Goal: Task Accomplishment & Management: Use online tool/utility

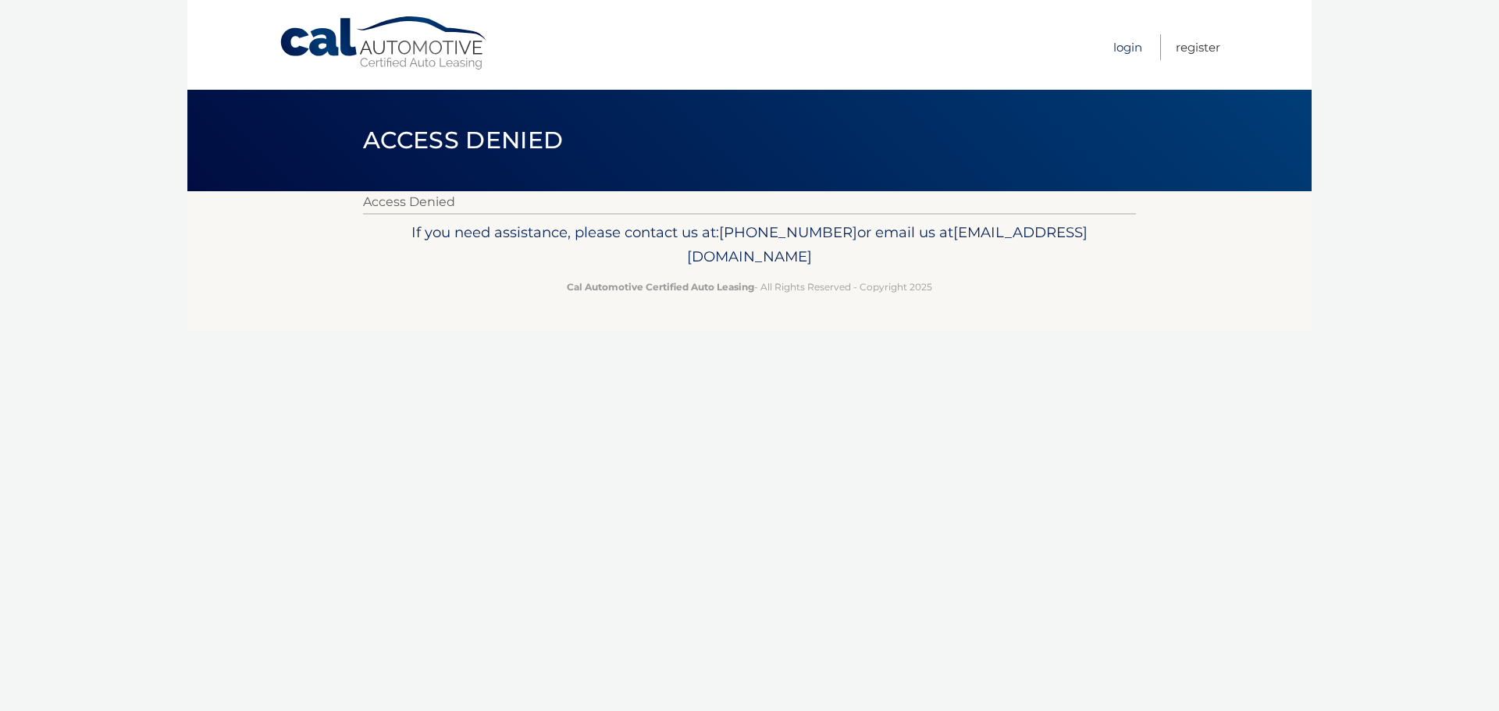
click at [1124, 52] on link "Login" at bounding box center [1127, 47] width 29 height 26
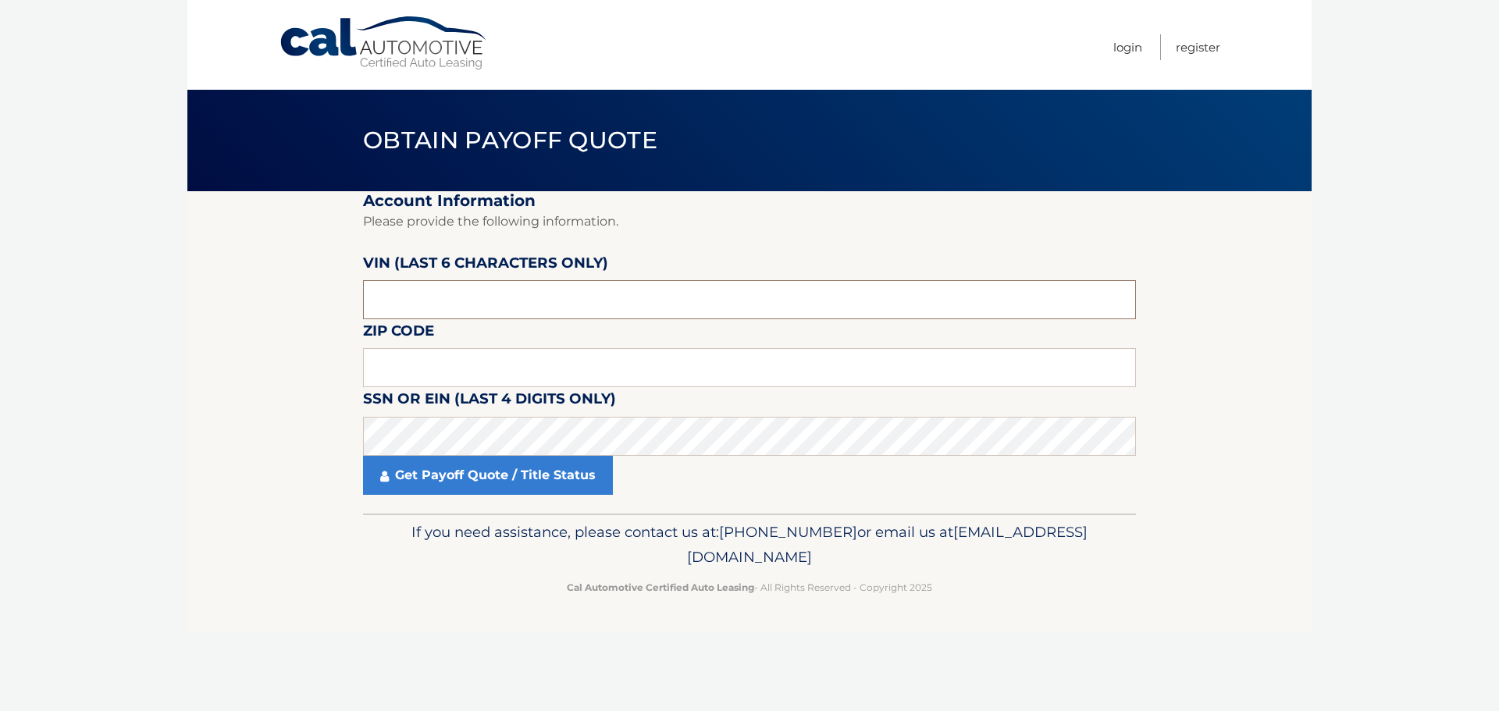
drag, startPoint x: 483, startPoint y: 301, endPoint x: 365, endPoint y: 312, distance: 118.3
click at [365, 312] on input "text" at bounding box center [749, 299] width 773 height 39
drag, startPoint x: 422, startPoint y: 304, endPoint x: 327, endPoint y: 312, distance: 94.8
click at [327, 312] on section "Account Information Please provide the following information. [PERSON_NAME] (la…" at bounding box center [749, 352] width 1124 height 322
type input "517921"
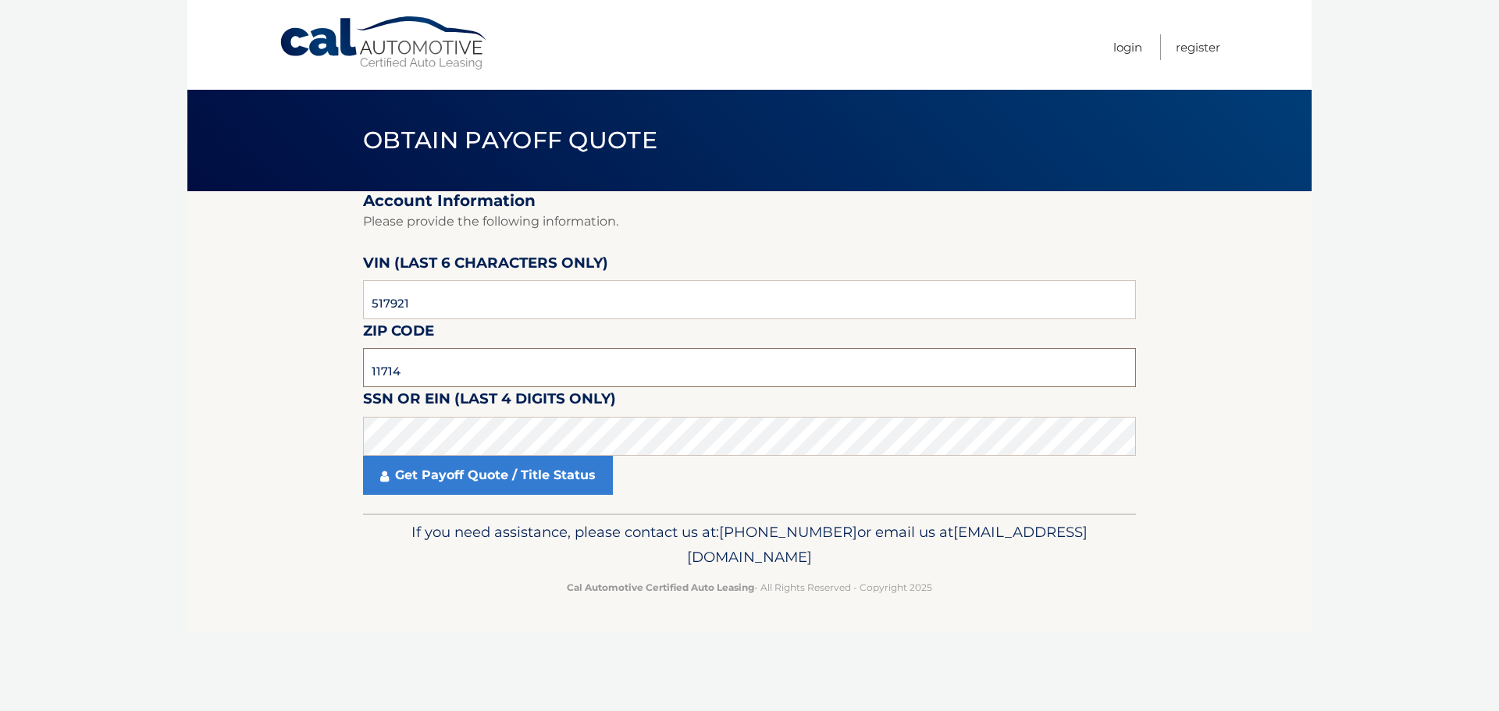
type input "11714"
click button "For Originating Dealer" at bounding box center [0, 0] width 0 height 0
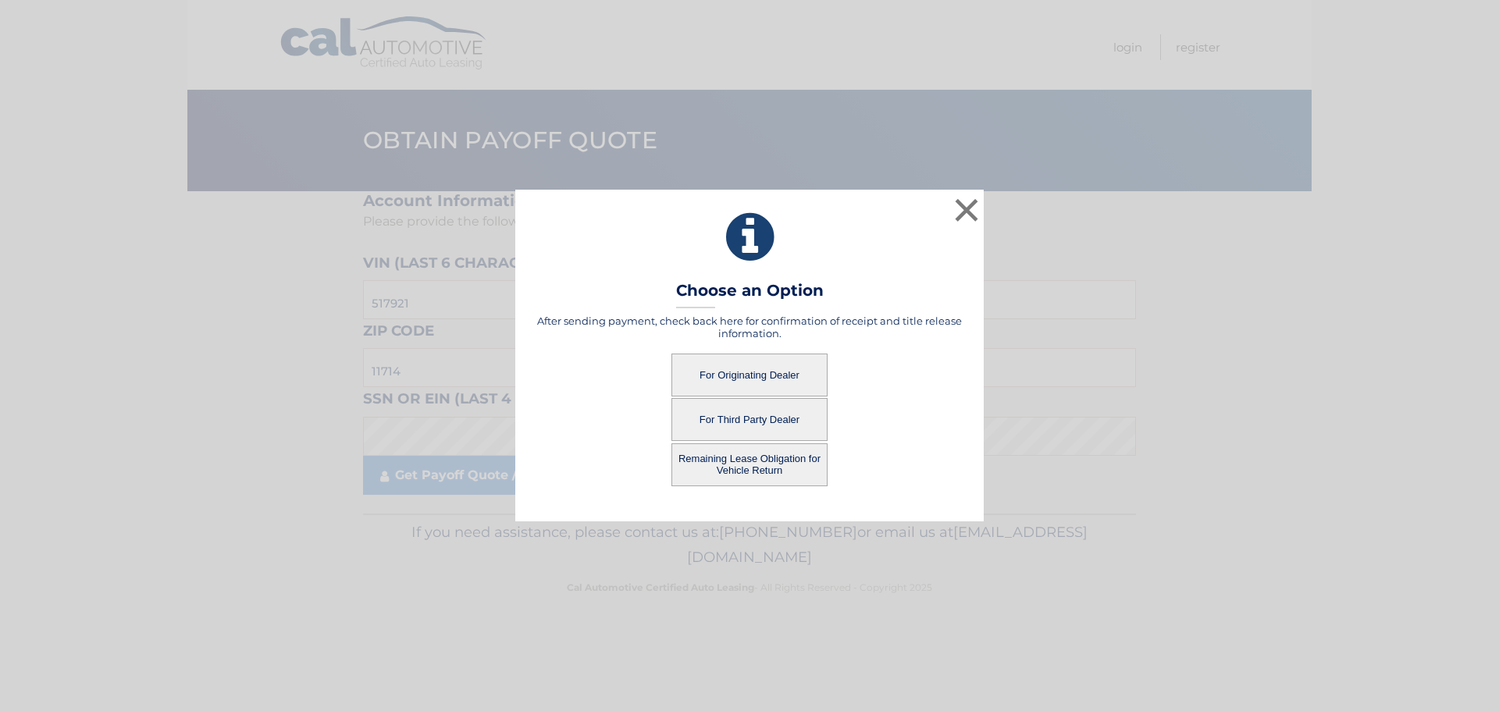
click at [771, 379] on button "For Originating Dealer" at bounding box center [750, 375] width 156 height 43
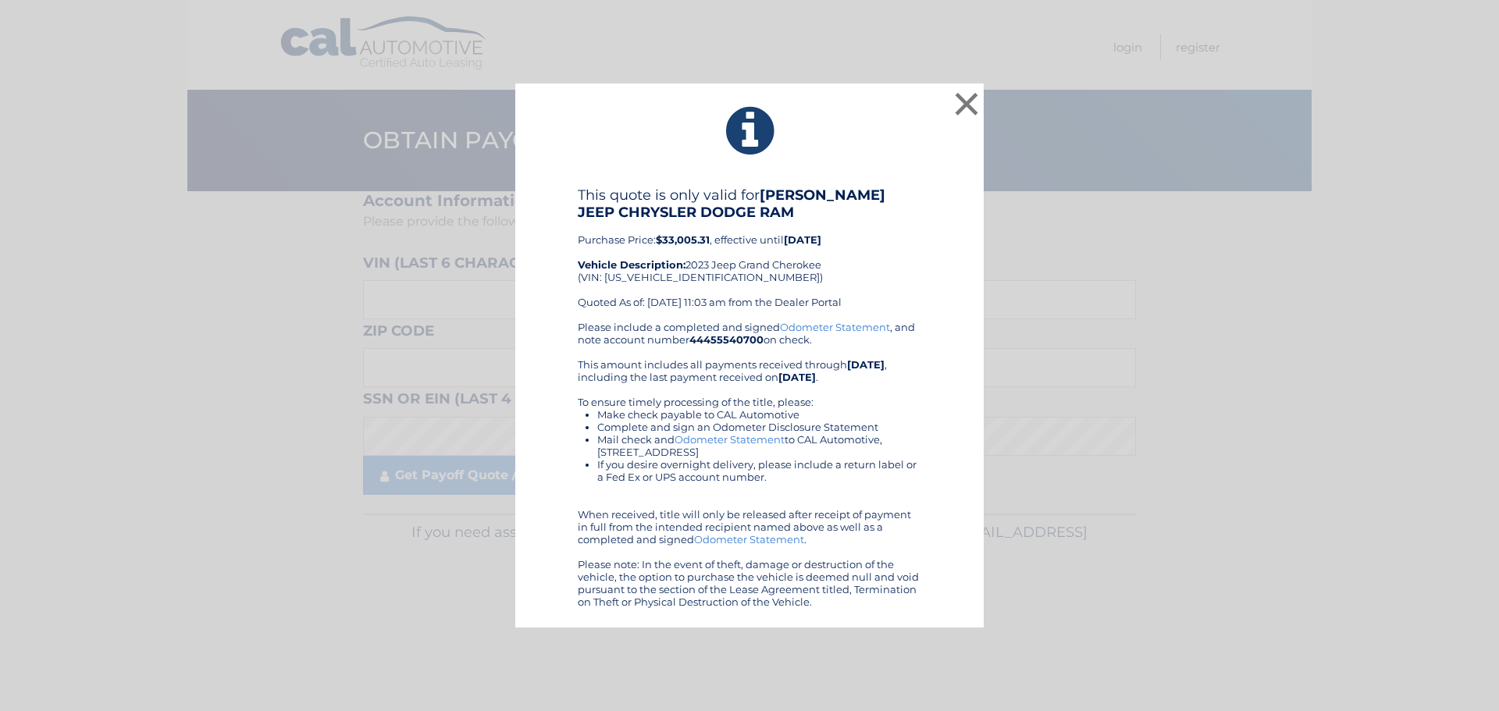
click at [986, 102] on div "× This quote is only valid for MERRICK JEEP CHRYSLER DODGE RAM Purchase Price: …" at bounding box center [749, 356] width 1487 height 545
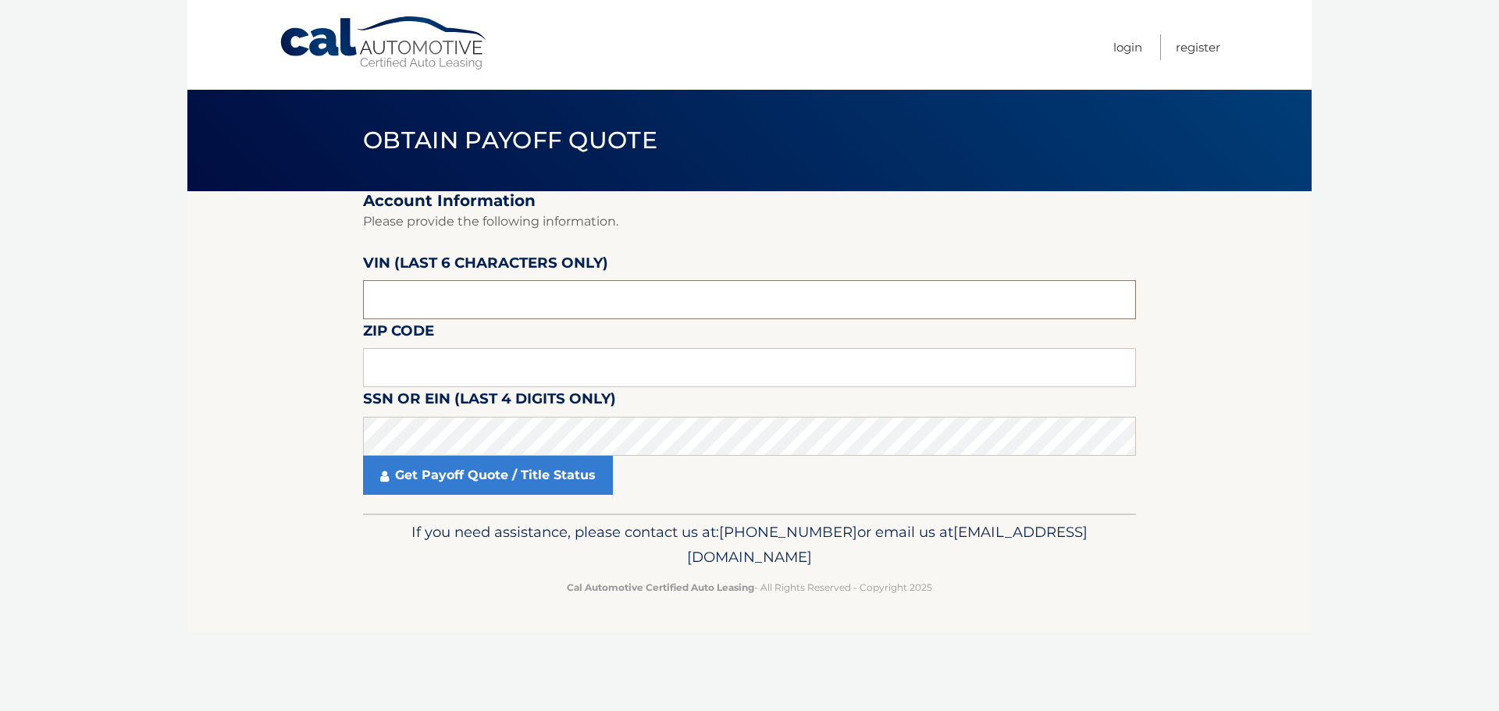
click at [486, 299] on input "text" at bounding box center [749, 299] width 773 height 39
type input "517929"
type input "11714"
click at [486, 299] on input "517929" at bounding box center [749, 299] width 773 height 39
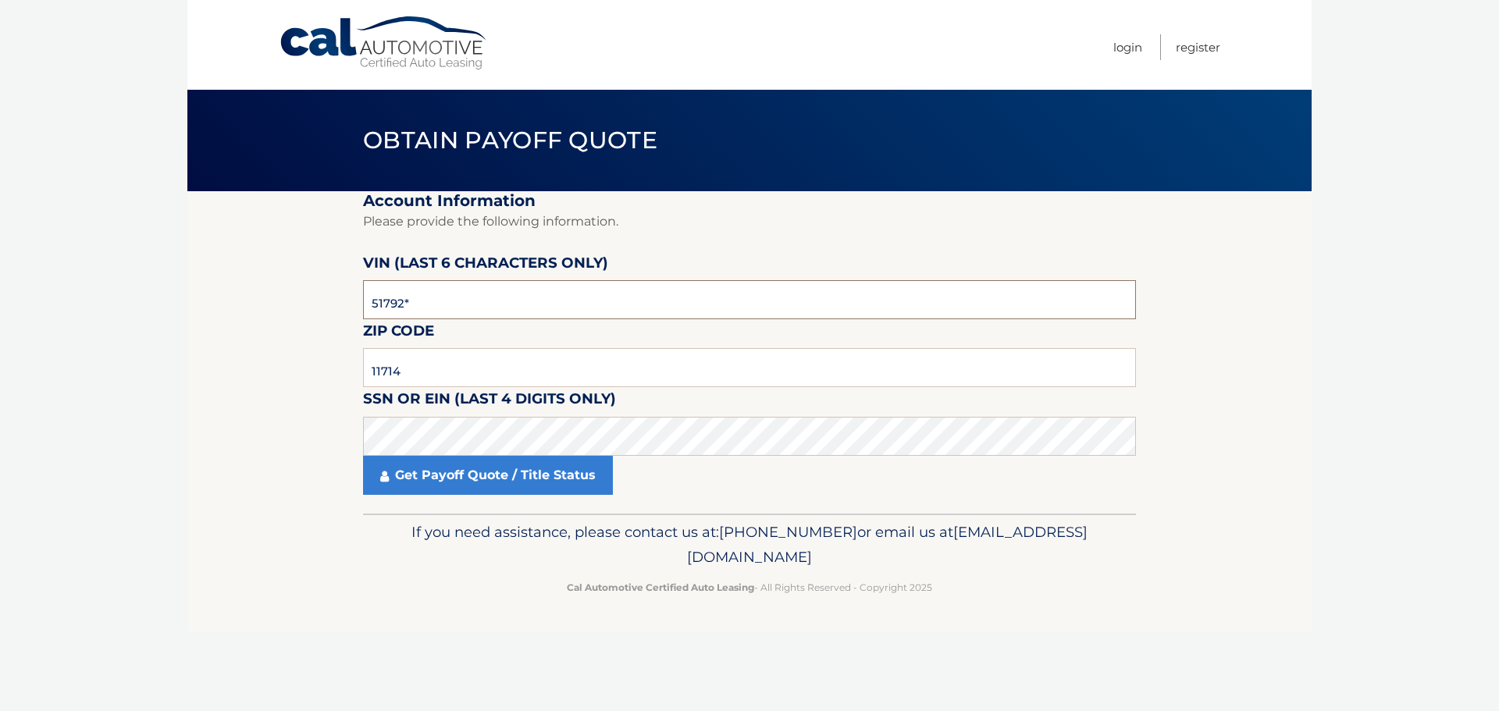
type input "517921"
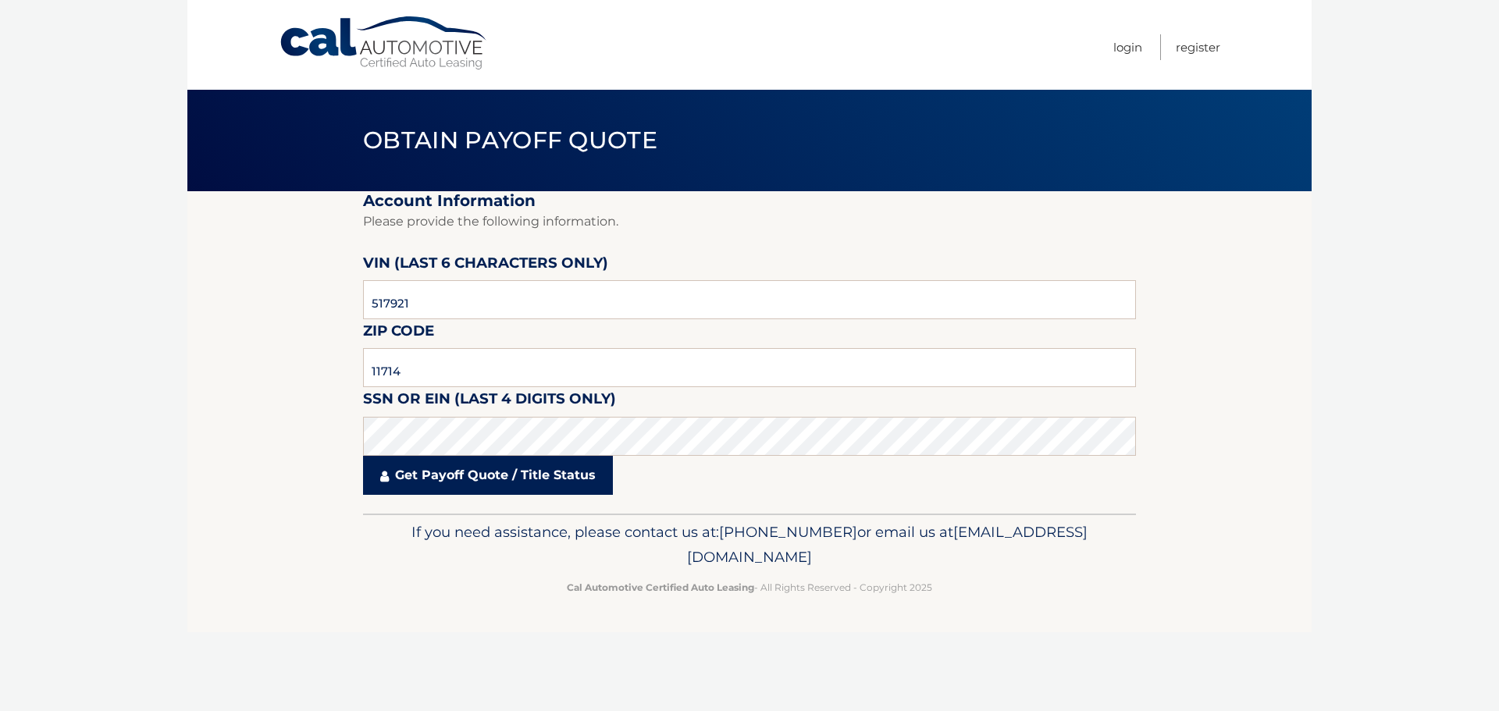
click at [493, 493] on link "Get Payoff Quote / Title Status" at bounding box center [488, 475] width 250 height 39
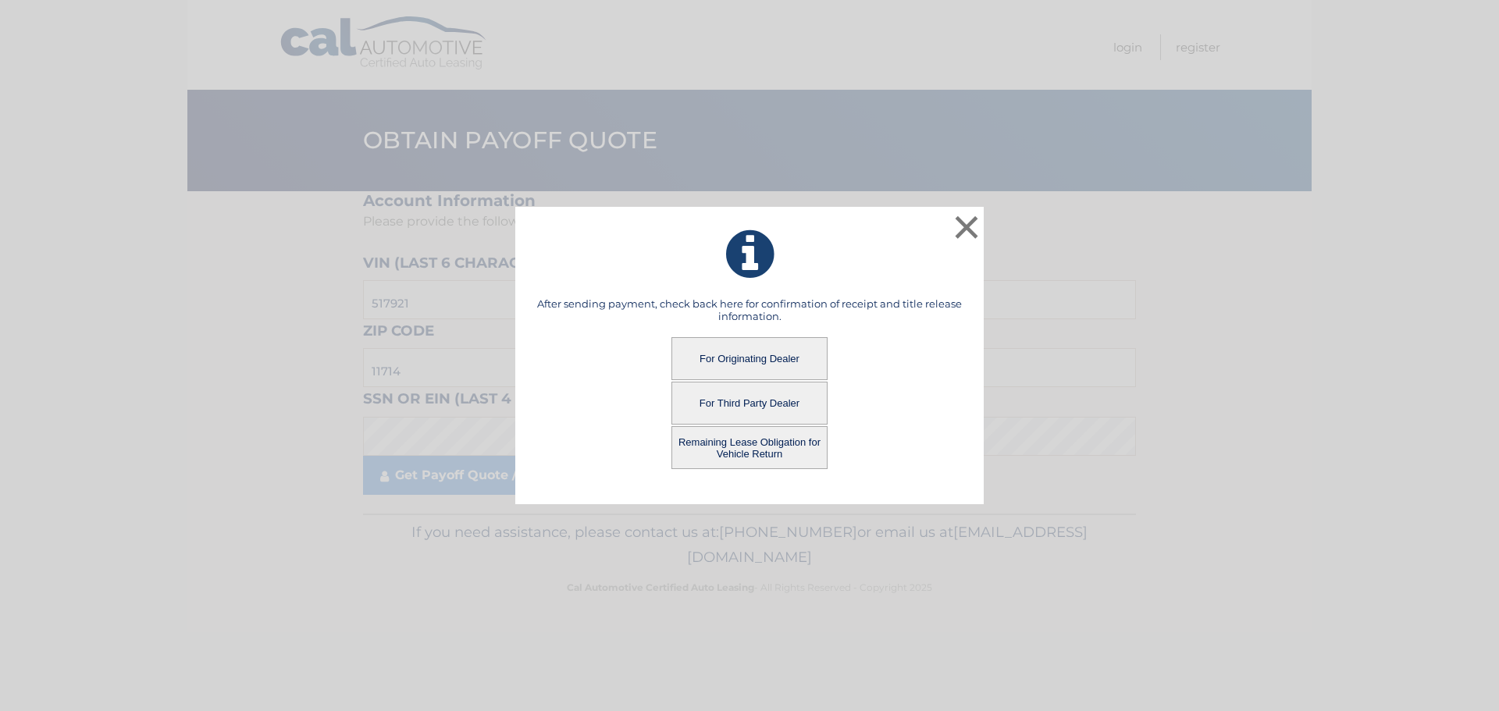
click at [754, 454] on button "Remaining Lease Obligation for Vehicle Return" at bounding box center [750, 447] width 156 height 43
click at [791, 446] on button "Remaining Lease Obligation for Vehicle Return" at bounding box center [750, 447] width 156 height 43
